Goal: Find contact information: Find contact information

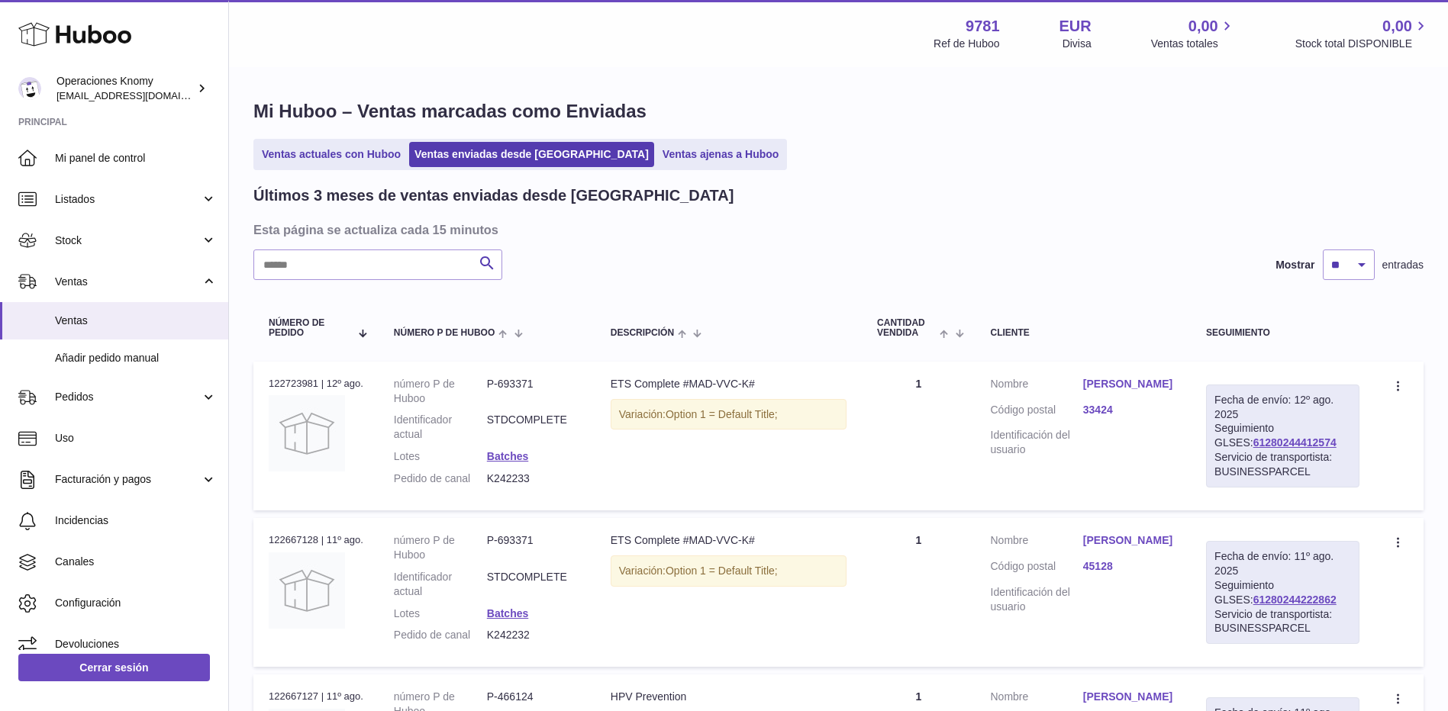
drag, startPoint x: 610, startPoint y: 387, endPoint x: 684, endPoint y: 390, distance: 74.1
click at [684, 390] on td "Descripción ETS Complete #MAD-VVC-K# Variación: Option 1 = Default Title;" at bounding box center [728, 436] width 266 height 149
copy div "ETS Complete"
click at [1173, 385] on link "[PERSON_NAME]" at bounding box center [1129, 384] width 92 height 15
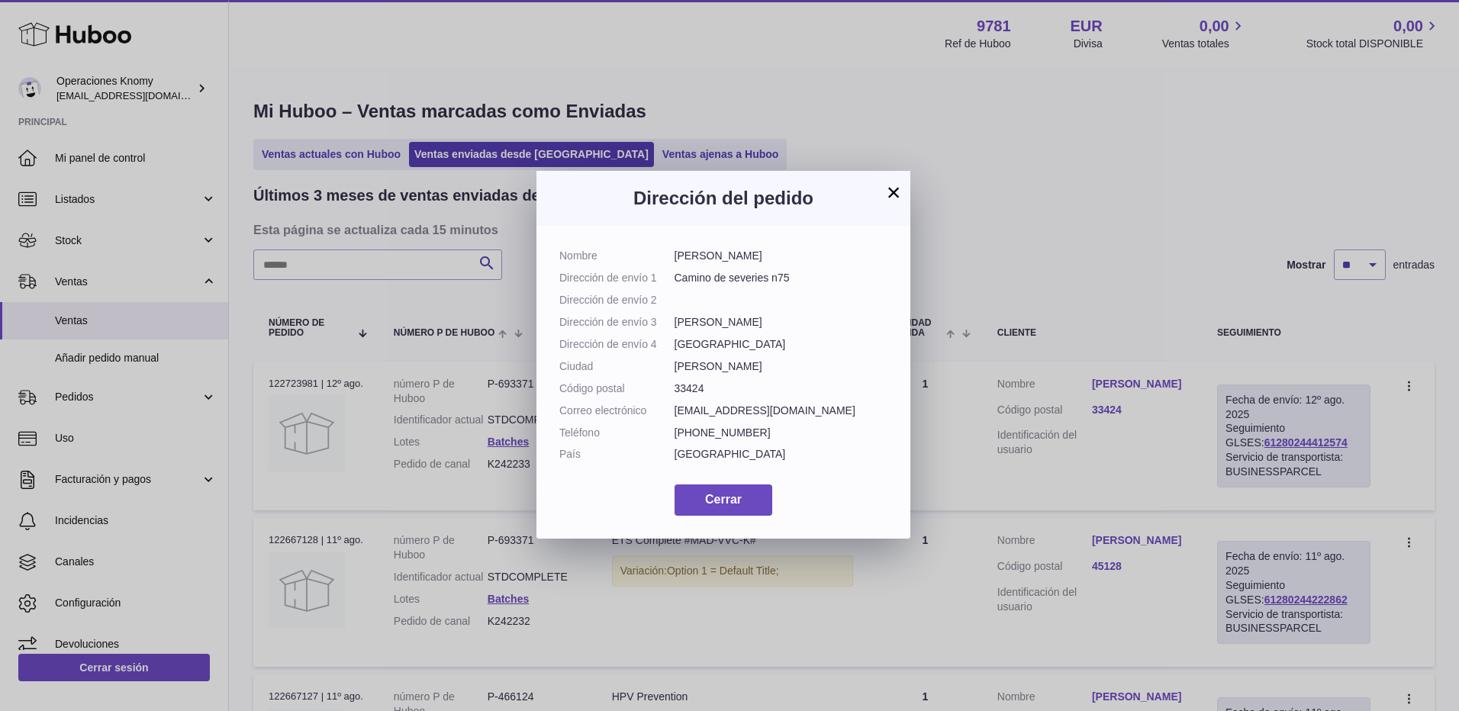
drag, startPoint x: 673, startPoint y: 254, endPoint x: 790, endPoint y: 258, distance: 116.9
click at [790, 258] on dl "Nombre [PERSON_NAME] Dirección de envío 1 Camino de severies n75 Dirección de e…" at bounding box center [724, 359] width 328 height 221
copy dl "[PERSON_NAME]"
drag, startPoint x: 675, startPoint y: 408, endPoint x: 851, endPoint y: 414, distance: 176.4
click at [851, 414] on dd "[EMAIL_ADDRESS][DOMAIN_NAME]" at bounding box center [782, 411] width 214 height 15
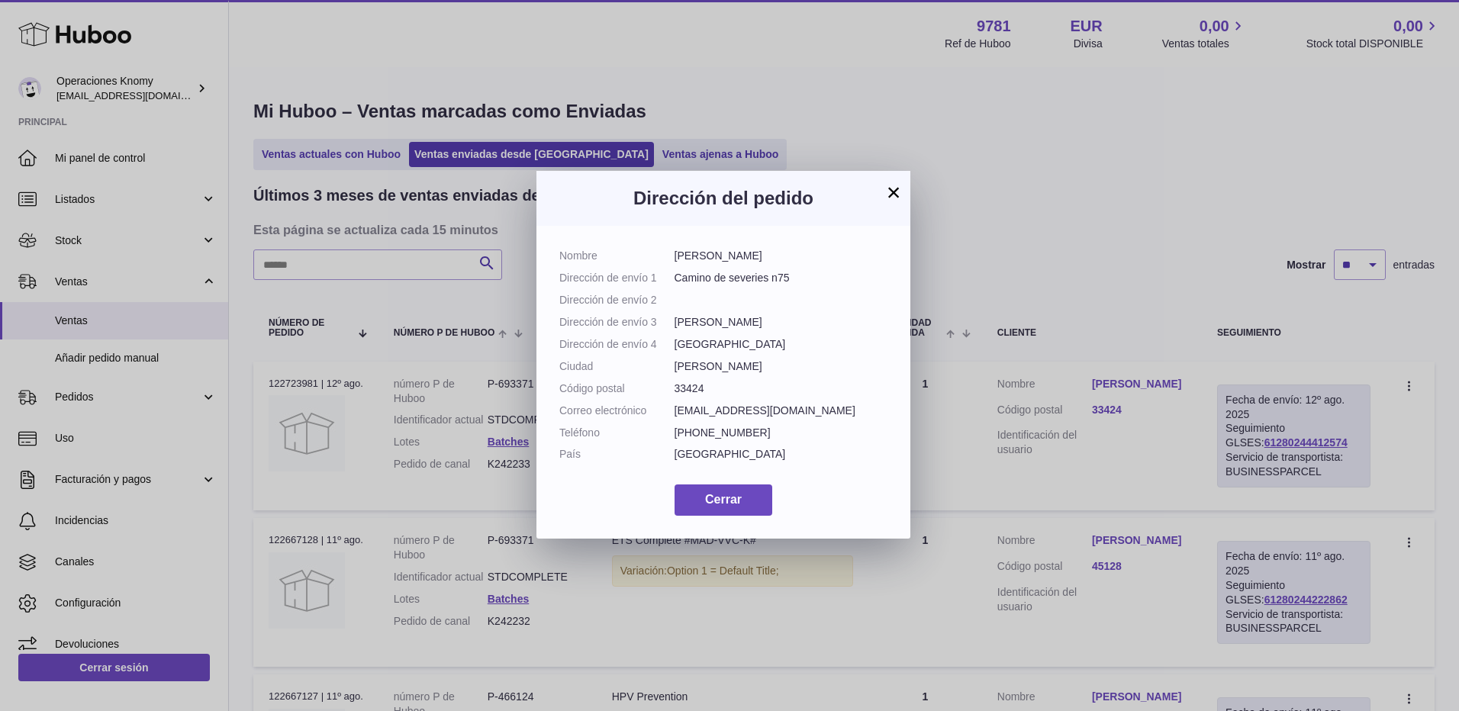
copy dd "[EMAIL_ADDRESS][DOMAIN_NAME]"
click at [895, 191] on button "×" at bounding box center [894, 192] width 18 height 18
